Goal: Check status: Check status

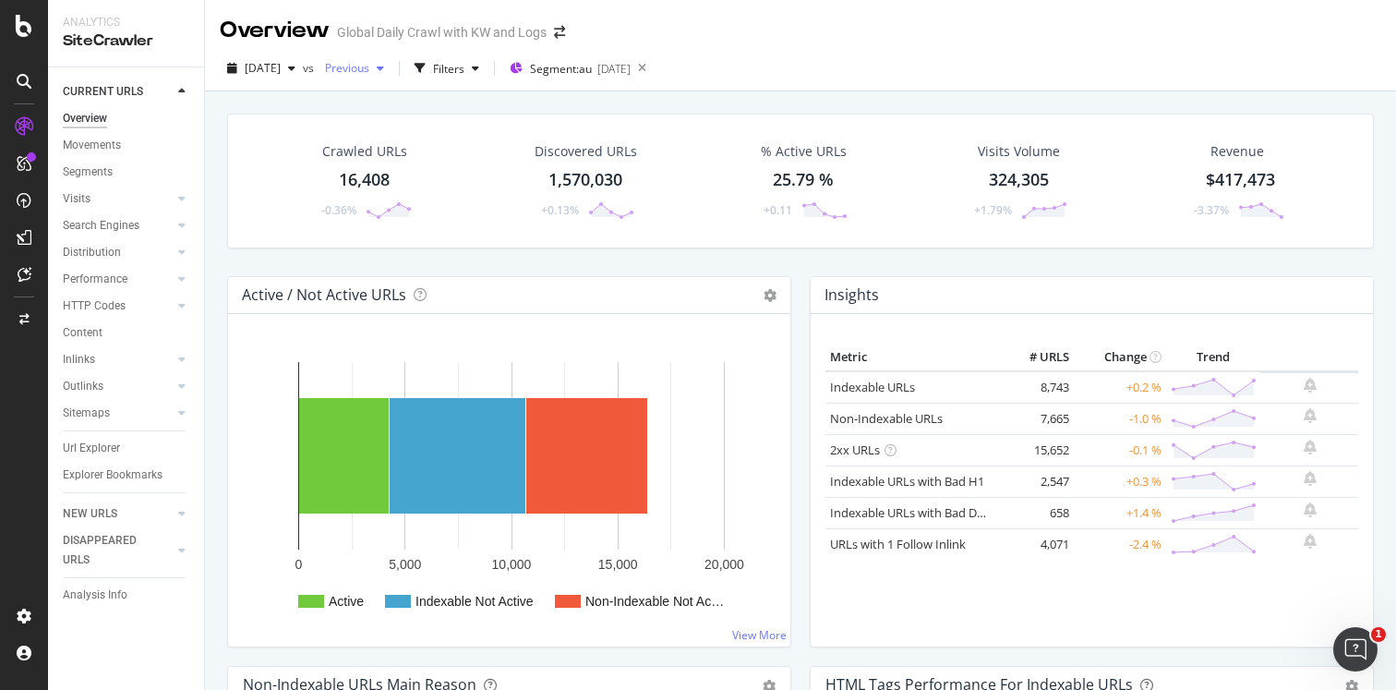
click at [369, 68] on span "Previous" at bounding box center [344, 68] width 52 height 16
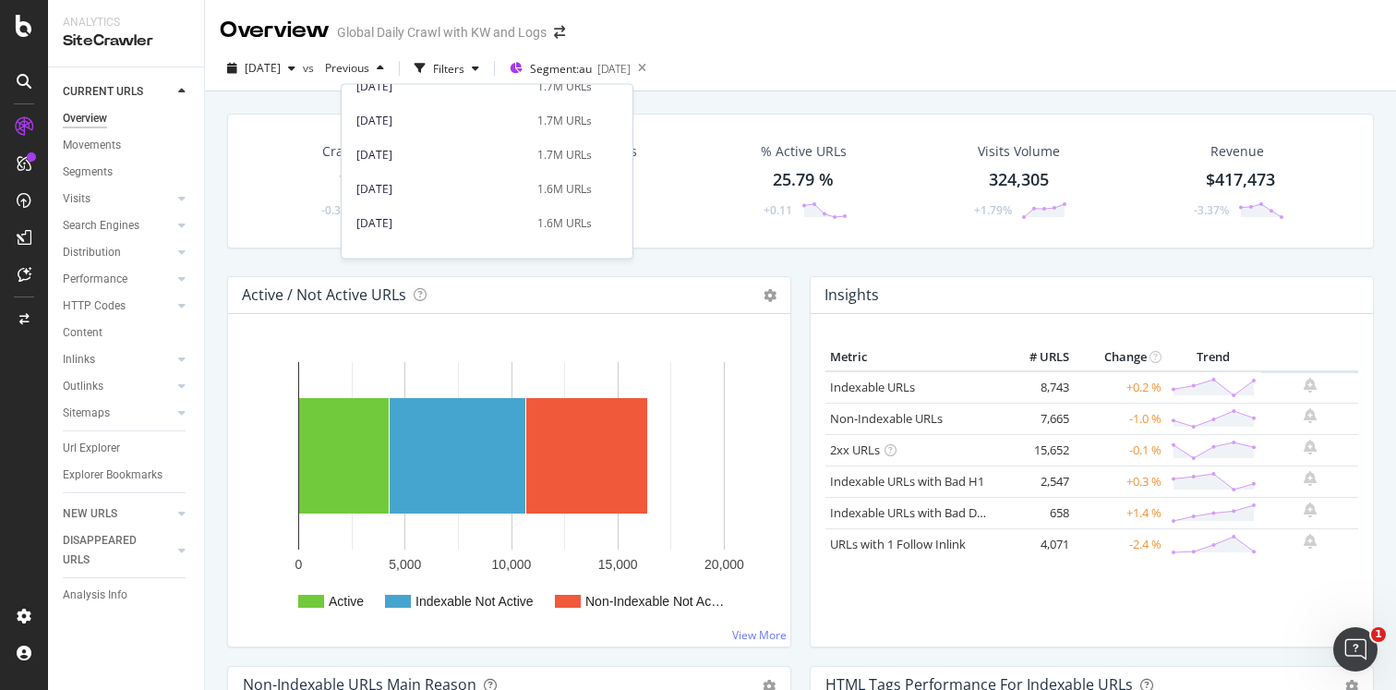
scroll to position [4401, 0]
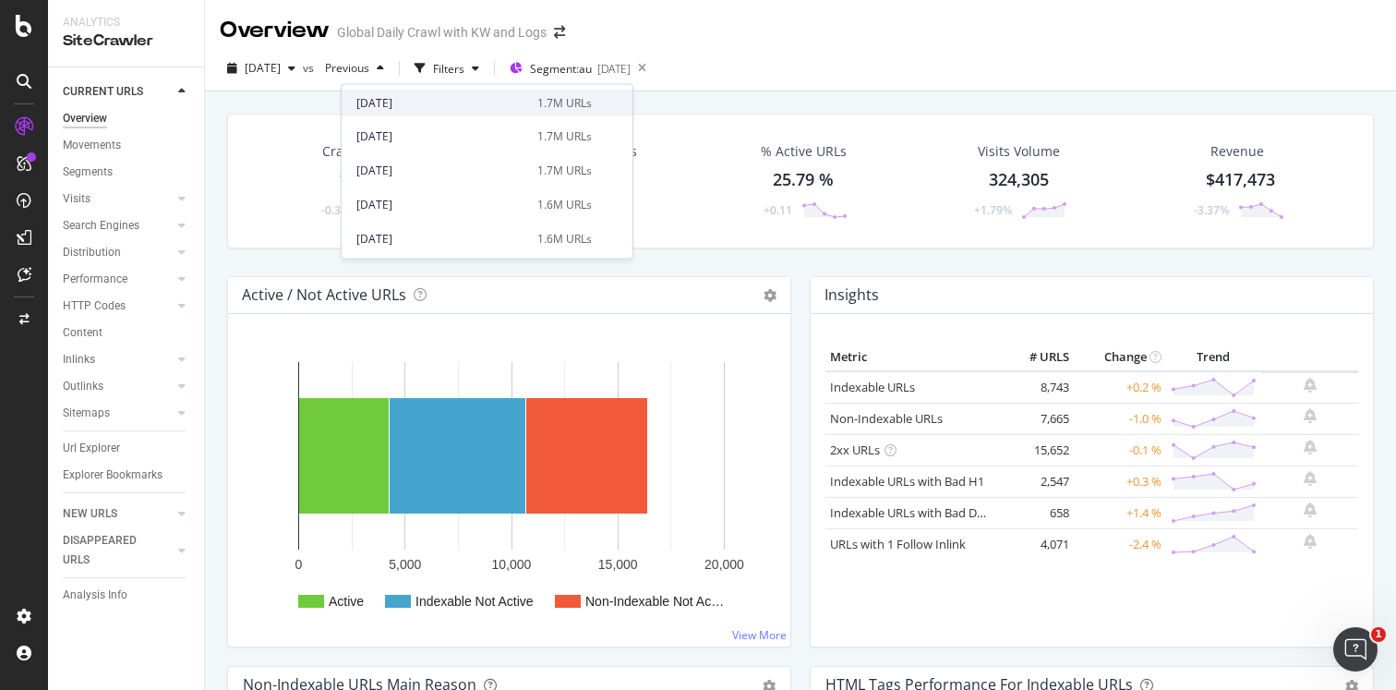
click at [415, 105] on div "[DATE]" at bounding box center [441, 102] width 170 height 17
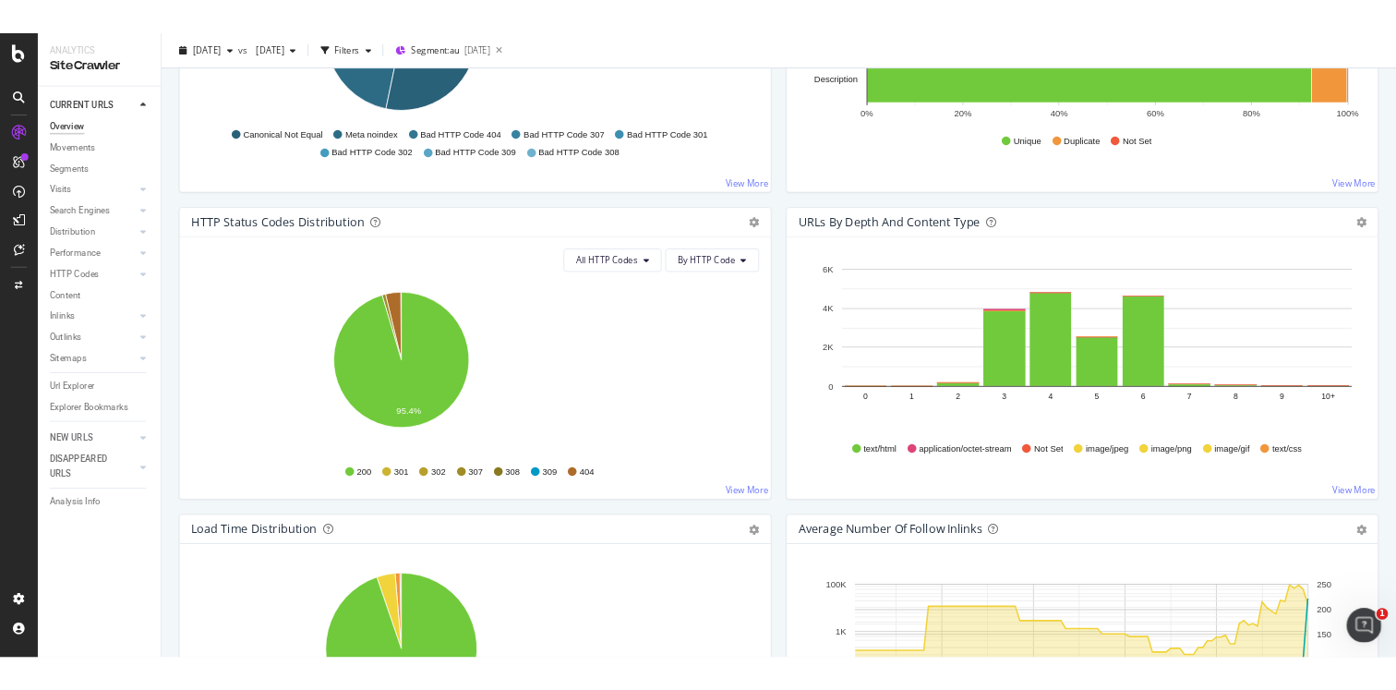
scroll to position [838, 0]
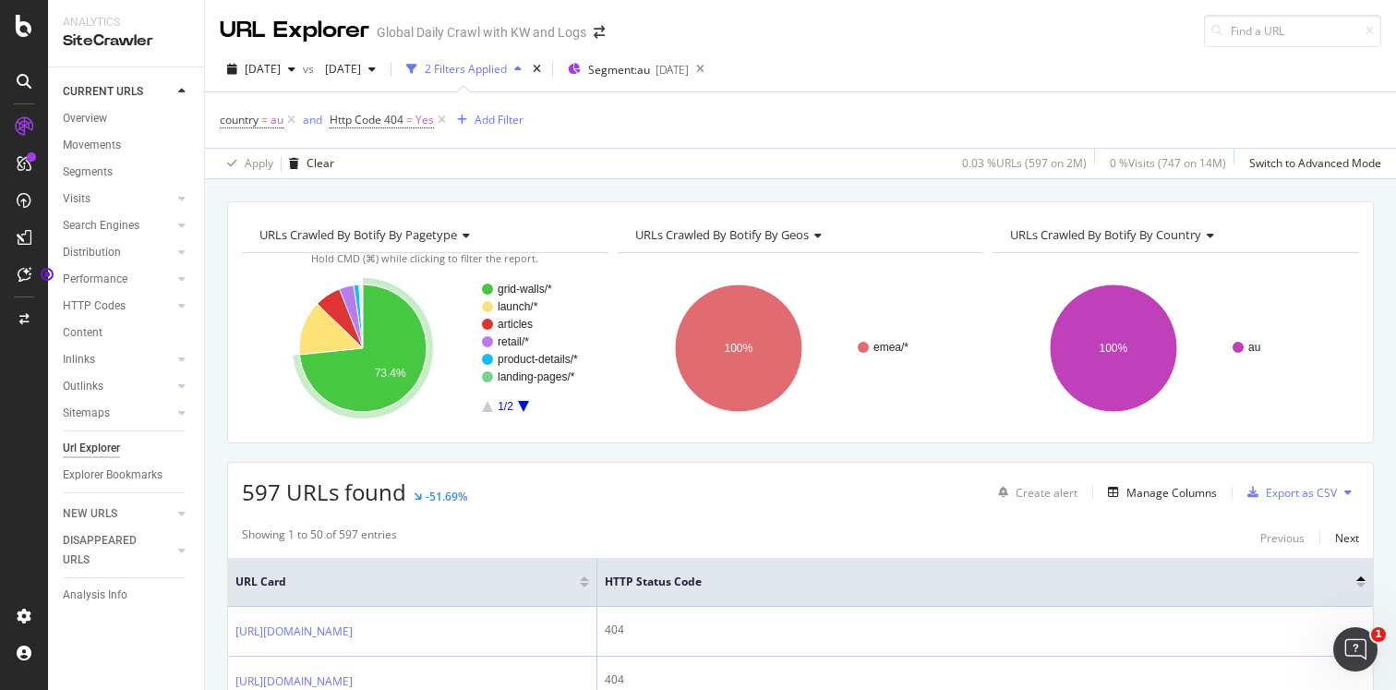
click at [706, 495] on div "597 URLs found -51.69% Create alert Manage Columns Export as CSV" at bounding box center [800, 485] width 1145 height 45
click at [281, 67] on span "[DATE]" at bounding box center [263, 69] width 36 height 16
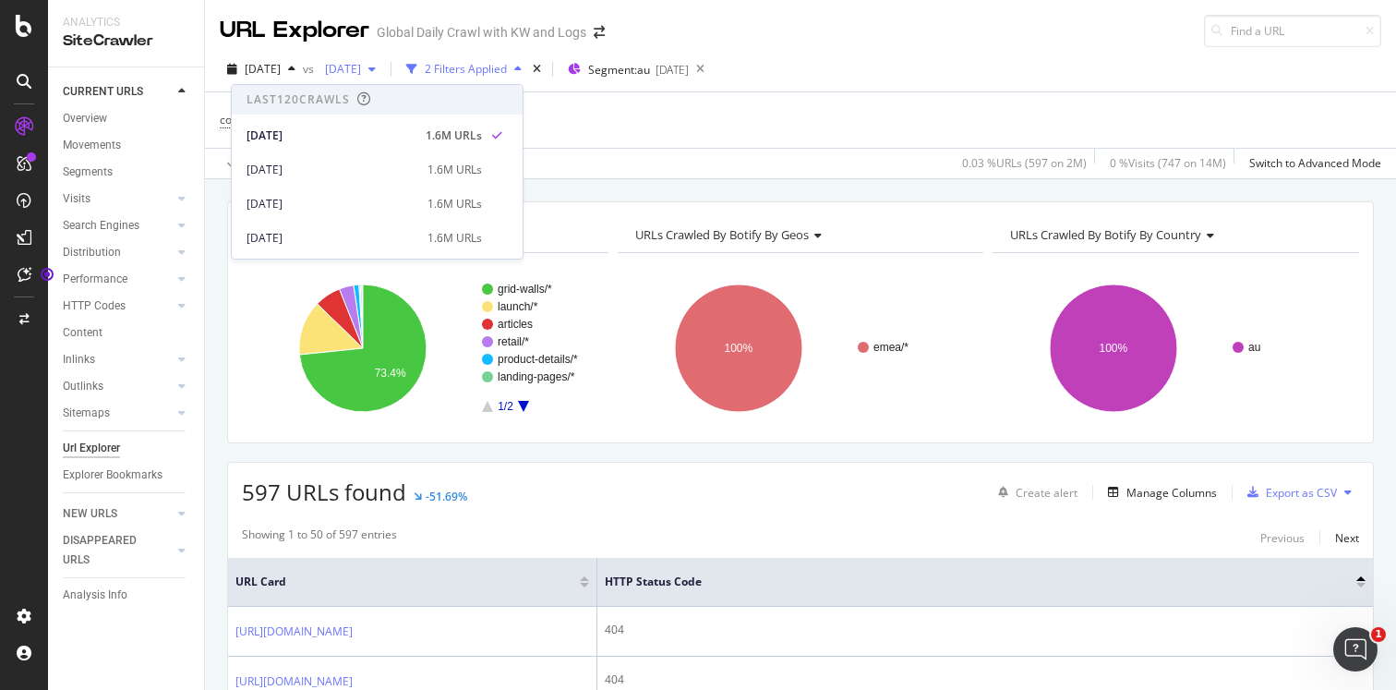
click at [380, 80] on div "[DATE]" at bounding box center [351, 69] width 66 height 28
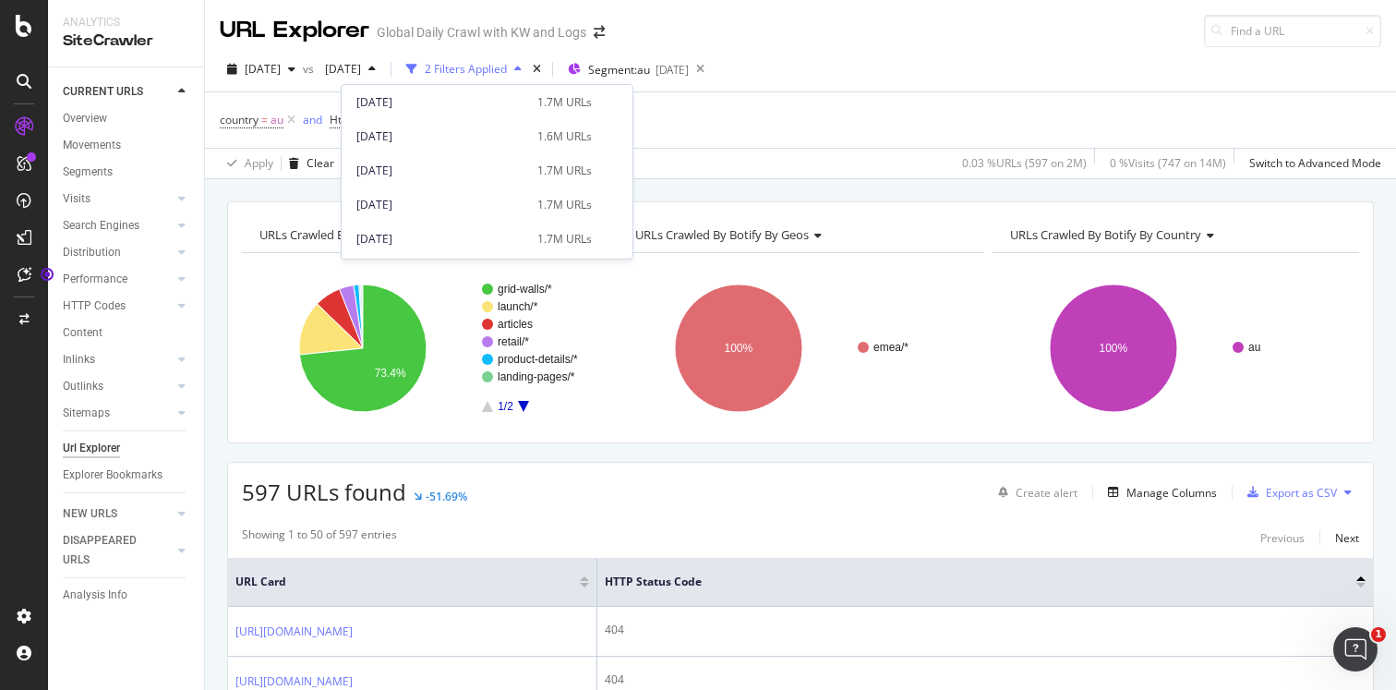
scroll to position [4339, 0]
click at [439, 162] on div "[DATE]" at bounding box center [441, 165] width 170 height 17
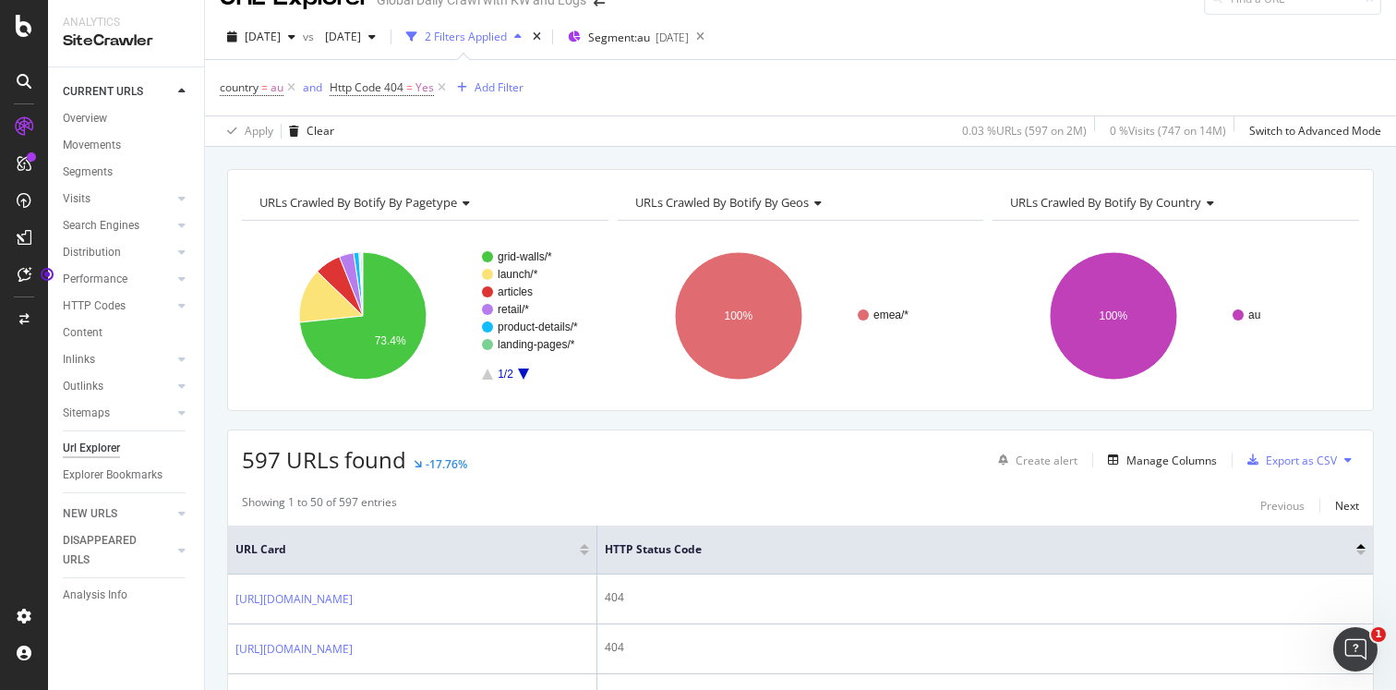
scroll to position [26, 0]
